Goal: Information Seeking & Learning: Learn about a topic

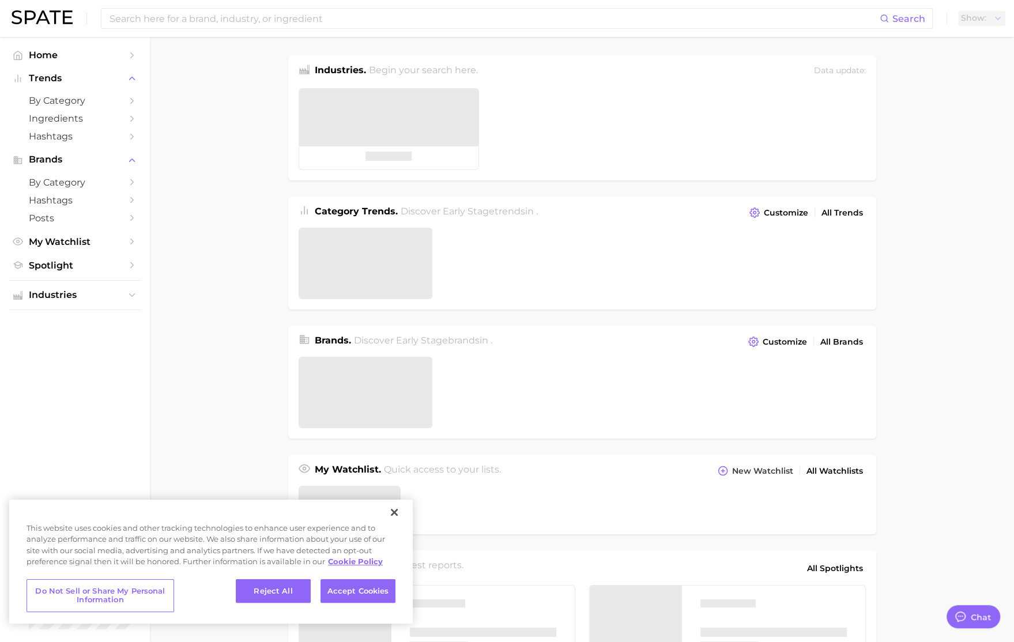
type textarea "x"
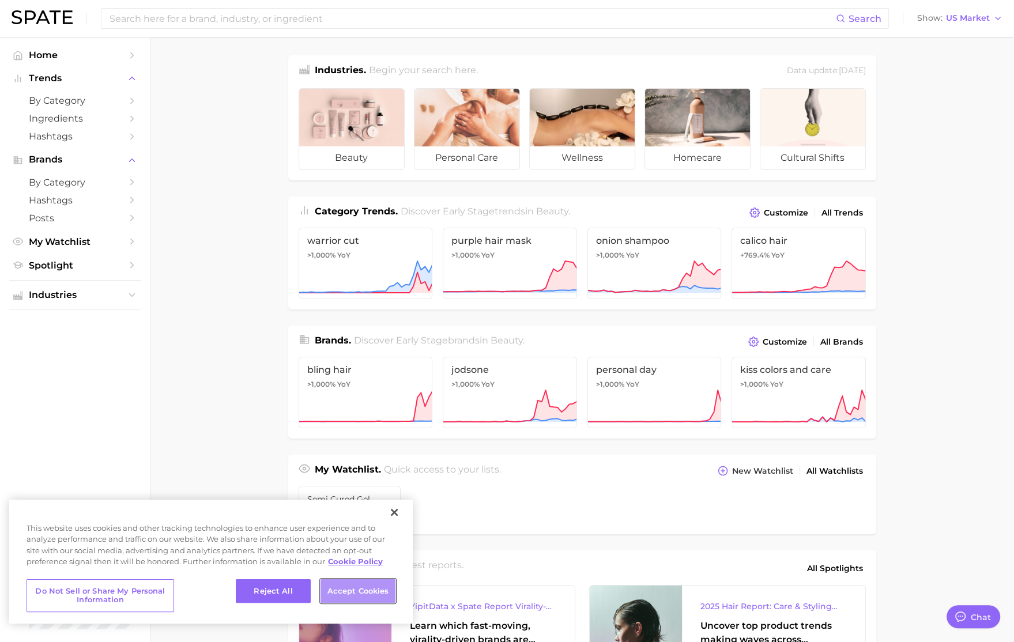
click at [352, 596] on button "Accept Cookies" at bounding box center [358, 591] width 75 height 24
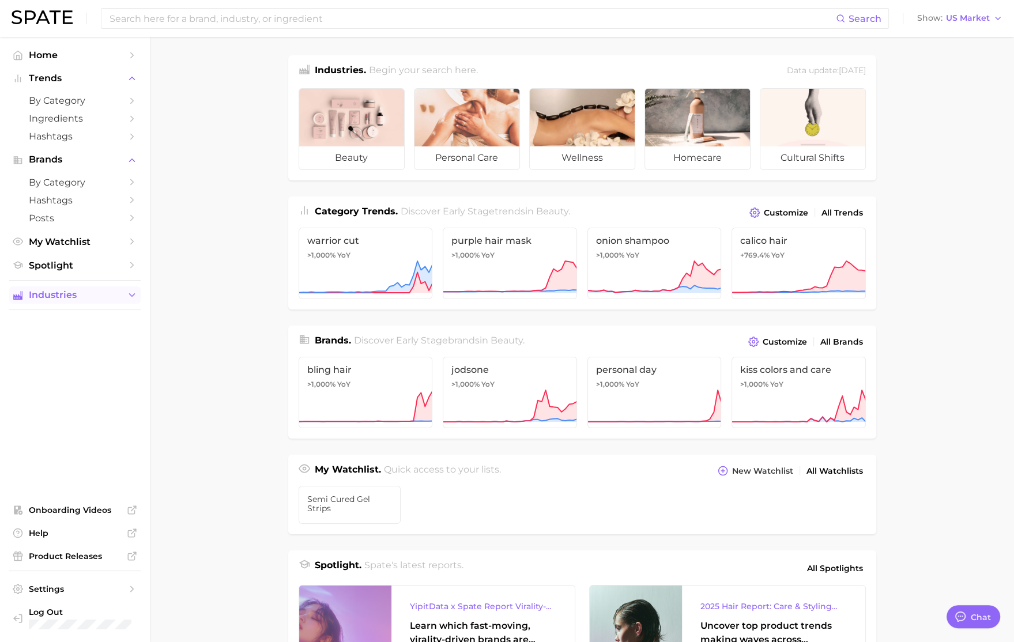
click at [127, 299] on icon "Sidebar" at bounding box center [132, 295] width 10 height 10
click at [86, 59] on span "Home" at bounding box center [75, 55] width 92 height 11
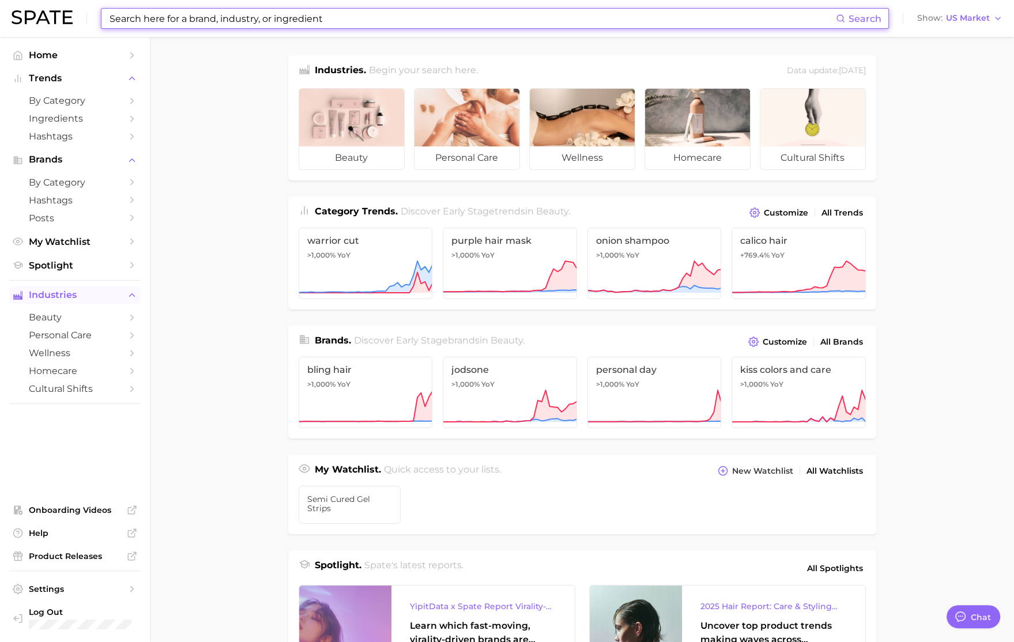
click at [250, 11] on input at bounding box center [472, 19] width 728 height 20
paste input "IamSoTrendy!"
type input "IamSoTrendy!"
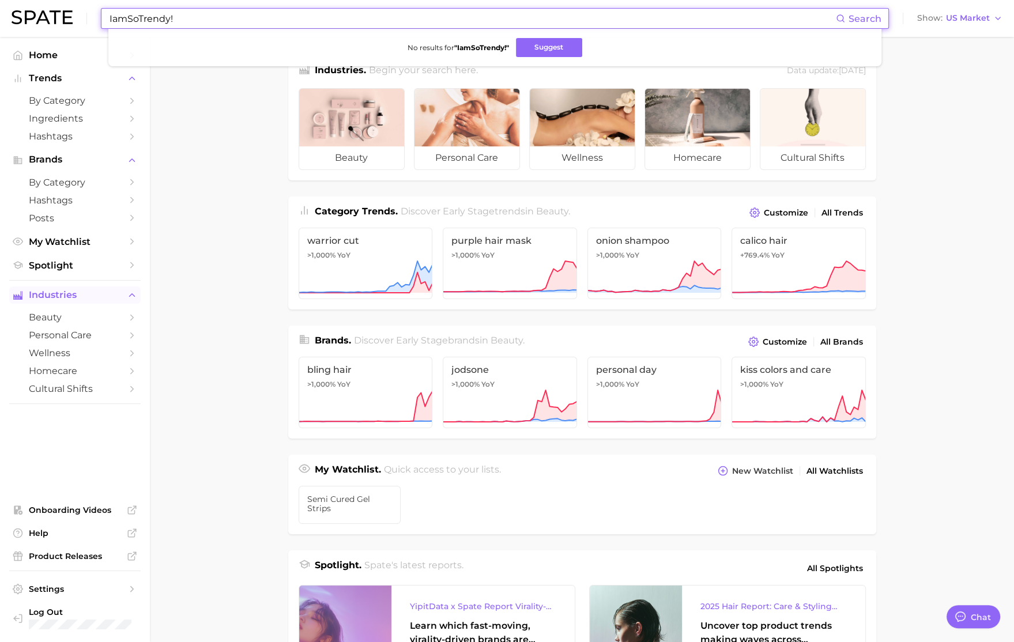
drag, startPoint x: 206, startPoint y: 21, endPoint x: 57, endPoint y: 24, distance: 149.4
click at [57, 24] on div "IamSoTrendy! Search No results for " IamSoTrendy! " Suggest Show US Market" at bounding box center [507, 18] width 991 height 37
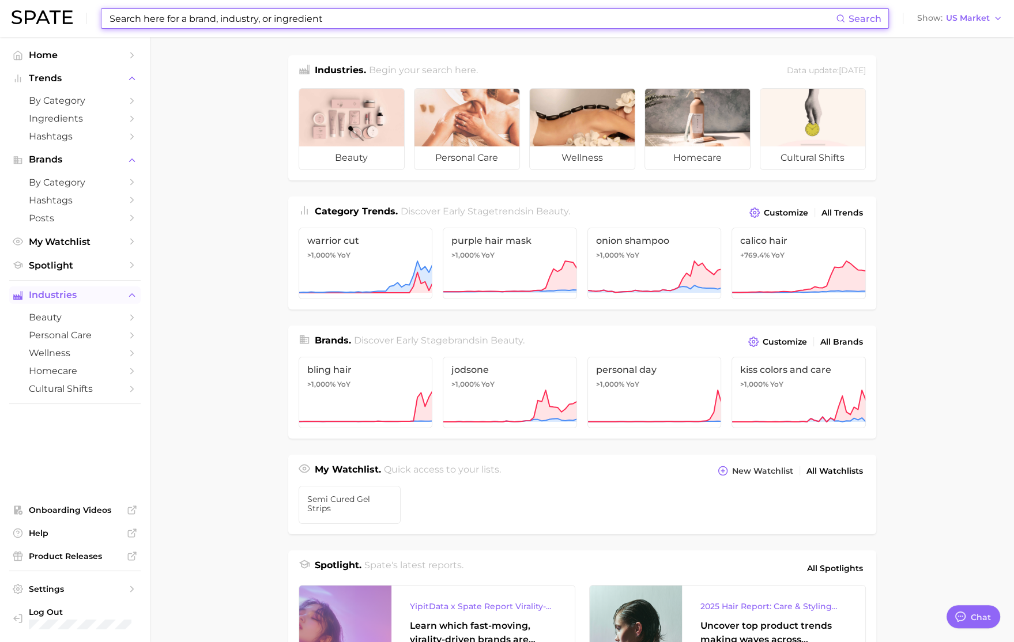
click at [148, 21] on input at bounding box center [472, 19] width 728 height 20
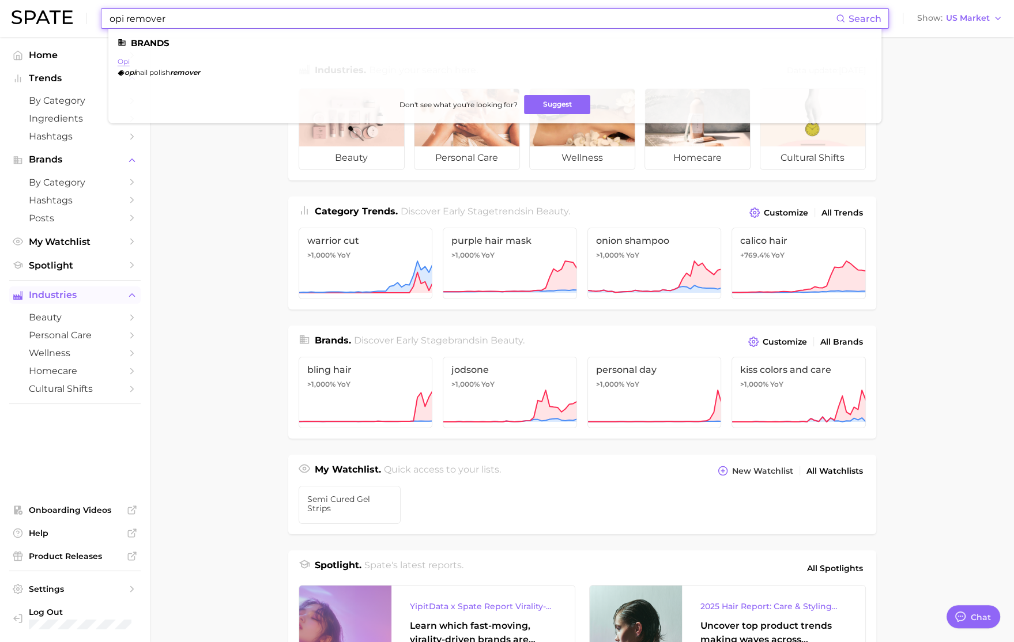
type input "opi remover"
click at [126, 57] on link "opi" at bounding box center [124, 61] width 12 height 9
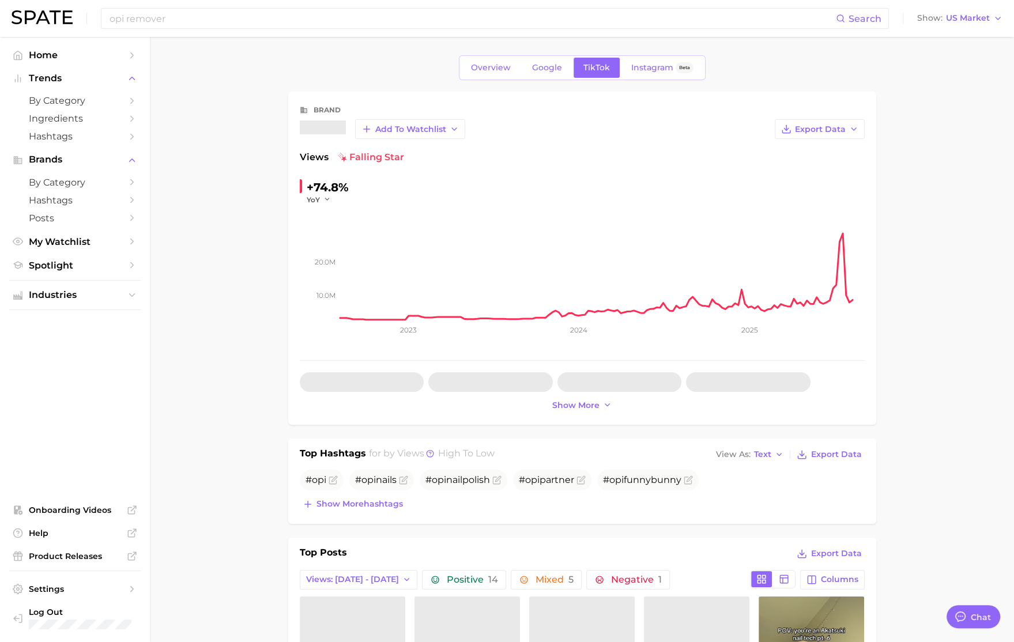
type textarea "x"
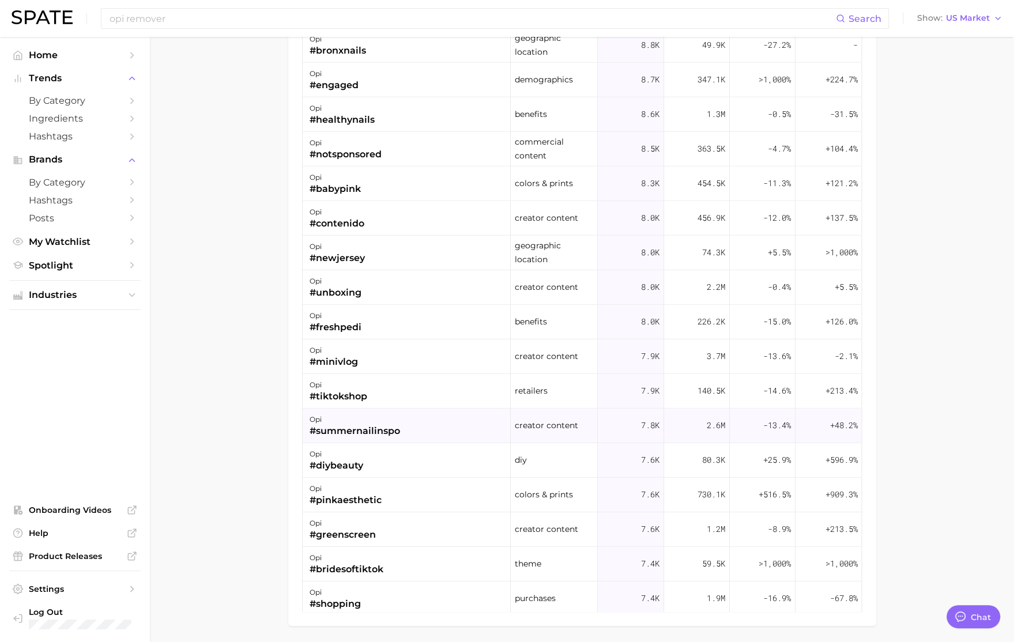
scroll to position [4018, 0]
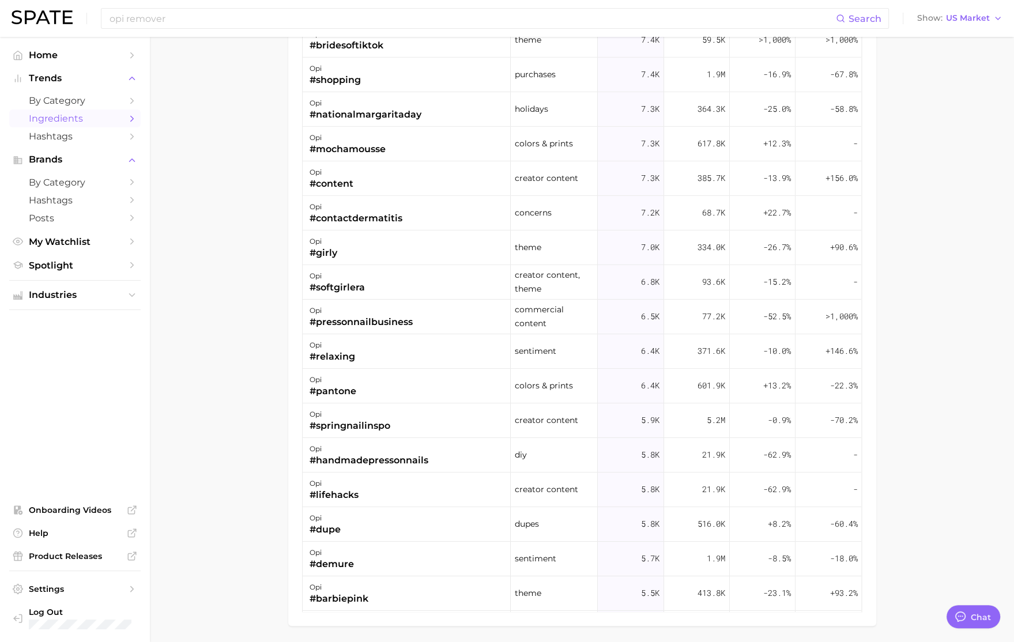
click at [88, 119] on span "Ingredients" at bounding box center [75, 118] width 92 height 11
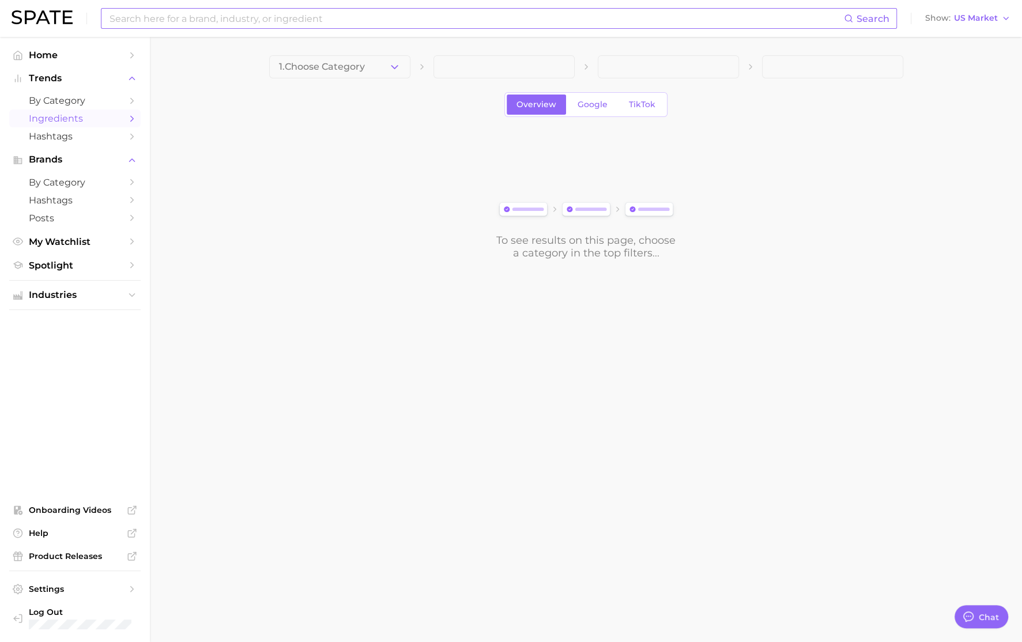
click at [255, 11] on input at bounding box center [476, 19] width 736 height 20
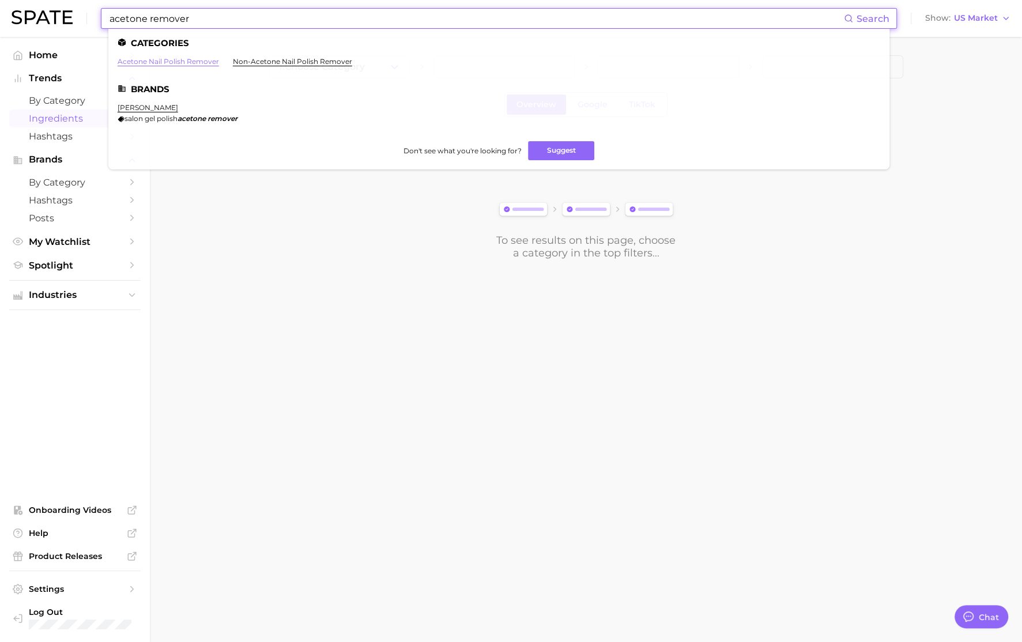
type input "acetone remover"
click at [187, 61] on link "acetone nail polish remover" at bounding box center [168, 61] width 101 height 9
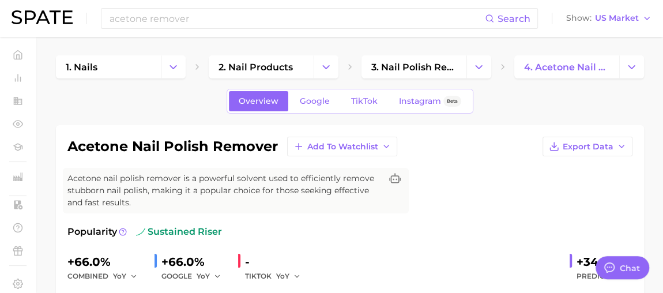
type textarea "x"
